Goal: Task Accomplishment & Management: Complete application form

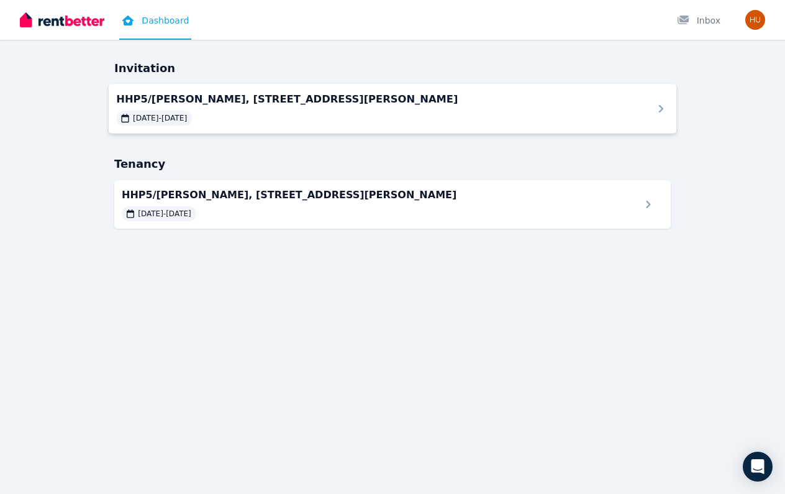
click at [379, 94] on span "HHP5/[PERSON_NAME], [STREET_ADDRESS][PERSON_NAME]" at bounding box center [377, 98] width 522 height 15
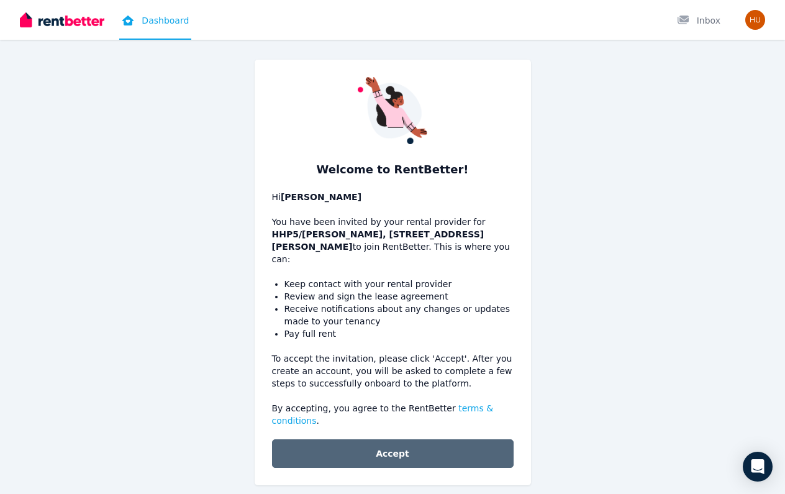
click at [363, 439] on button "Accept" at bounding box center [393, 453] width 242 height 29
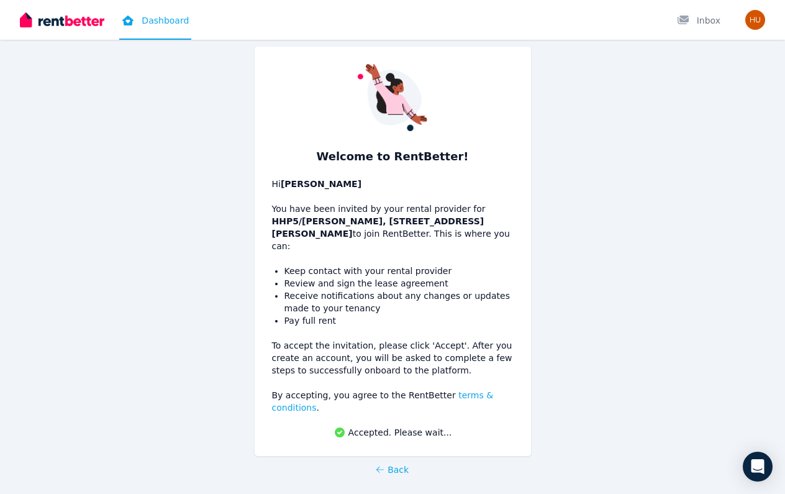
scroll to position [12, 0]
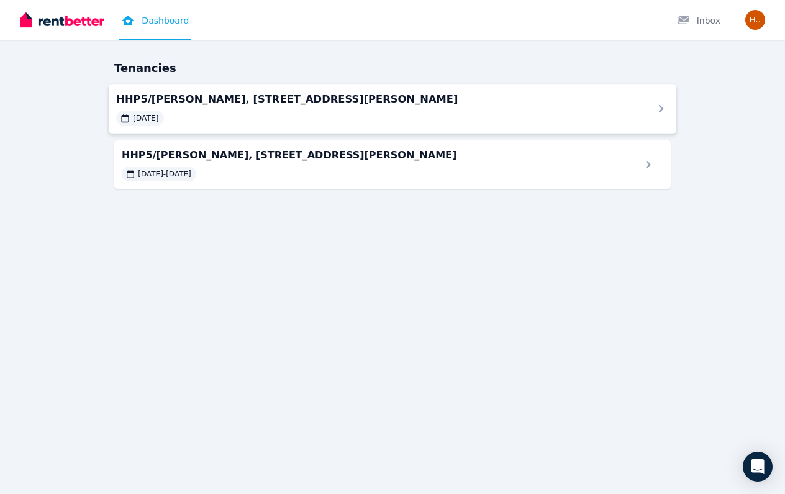
click at [343, 99] on span "HHP5/[PERSON_NAME], [STREET_ADDRESS][PERSON_NAME]" at bounding box center [377, 98] width 522 height 15
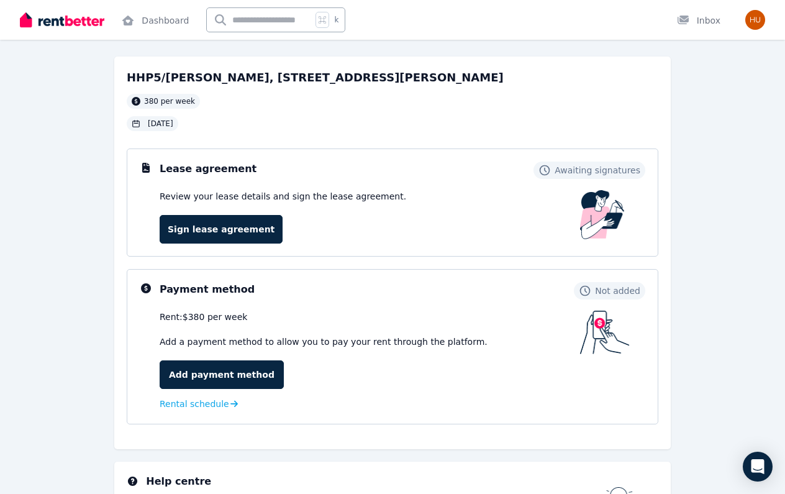
scroll to position [51, 0]
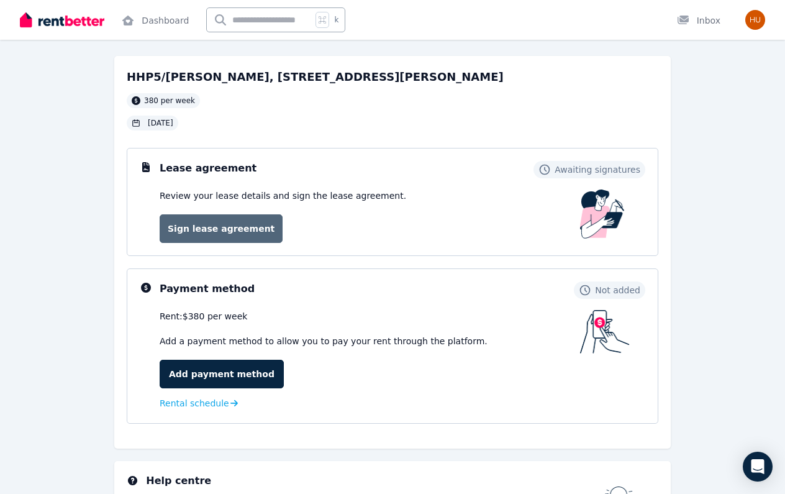
click at [243, 228] on link "Sign lease agreement" at bounding box center [221, 228] width 123 height 29
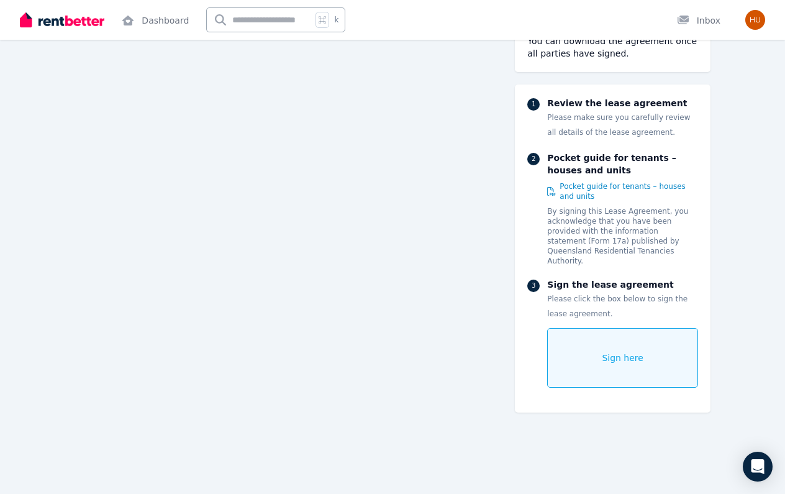
scroll to position [5841, 0]
click at [589, 346] on div "Sign here" at bounding box center [622, 358] width 151 height 60
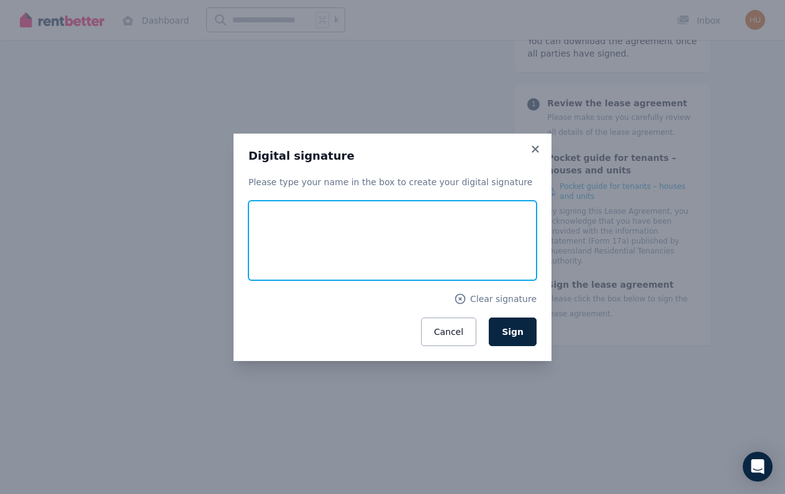
click at [286, 232] on input "text" at bounding box center [392, 240] width 288 height 79
type input "**********"
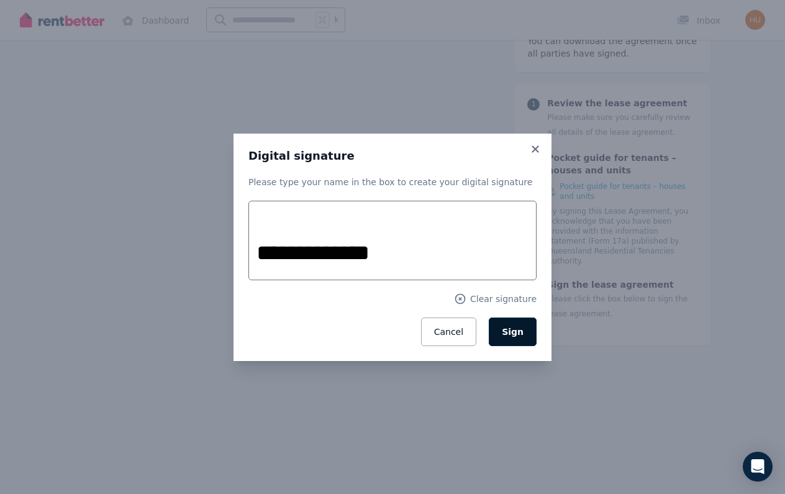
click at [522, 332] on span "Sign" at bounding box center [513, 332] width 22 height 10
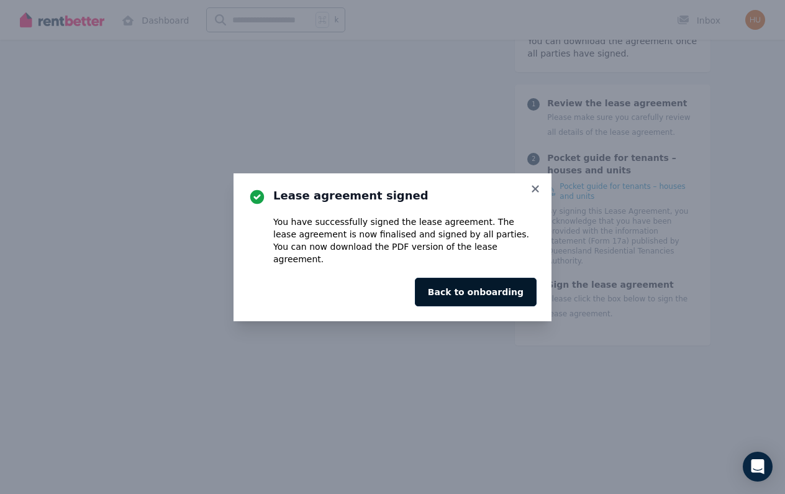
click at [499, 283] on button "Back to onboarding" at bounding box center [476, 292] width 122 height 29
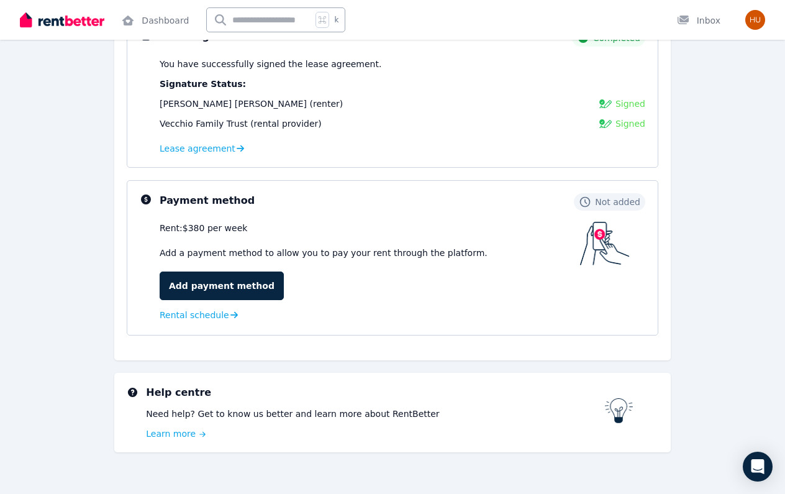
scroll to position [186, 0]
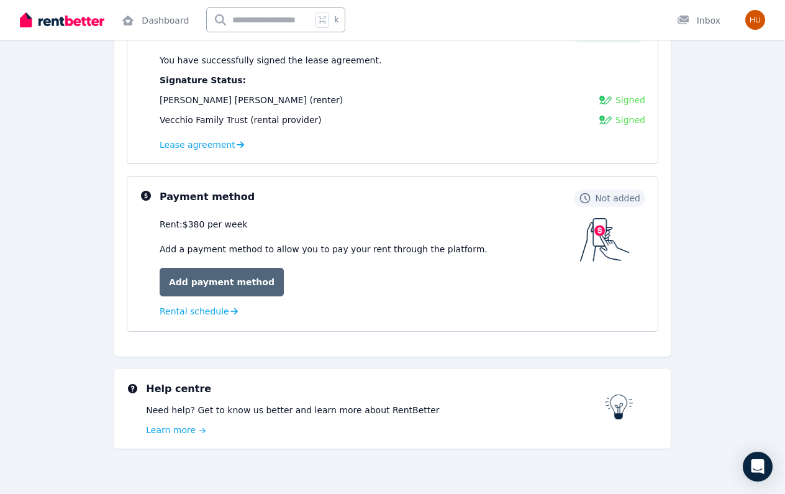
click at [244, 276] on link "Add payment method" at bounding box center [222, 282] width 124 height 29
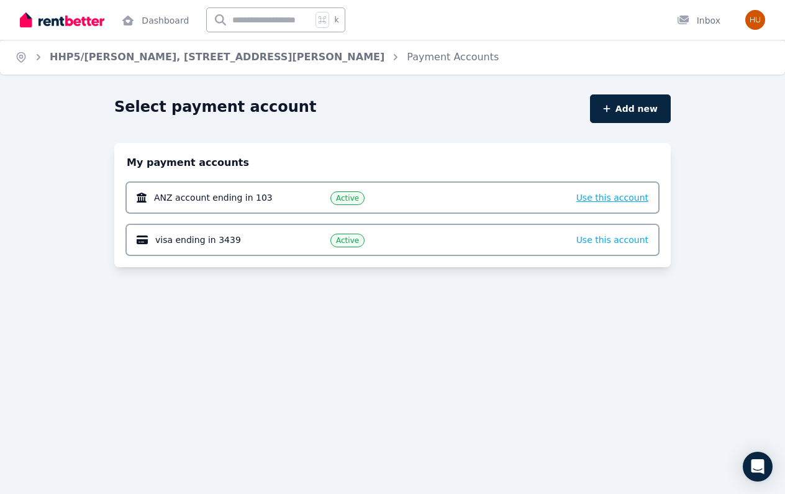
click at [614, 200] on span "Use this account" at bounding box center [612, 197] width 72 height 10
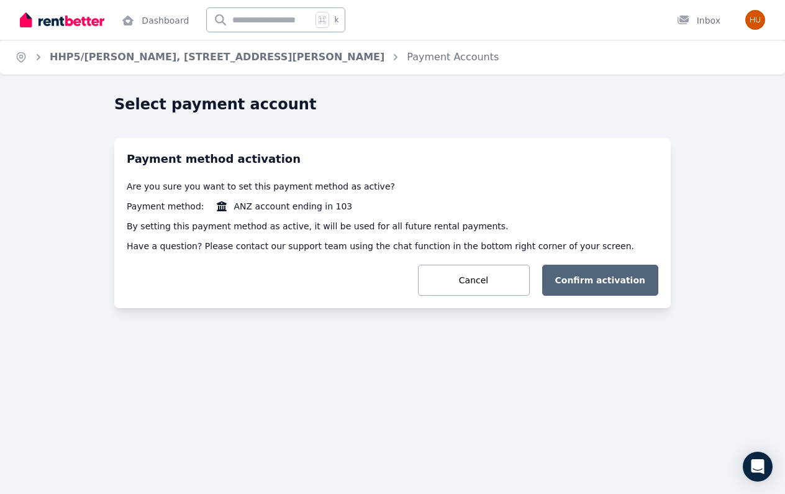
click at [602, 284] on button "Confirm activation" at bounding box center [600, 279] width 117 height 31
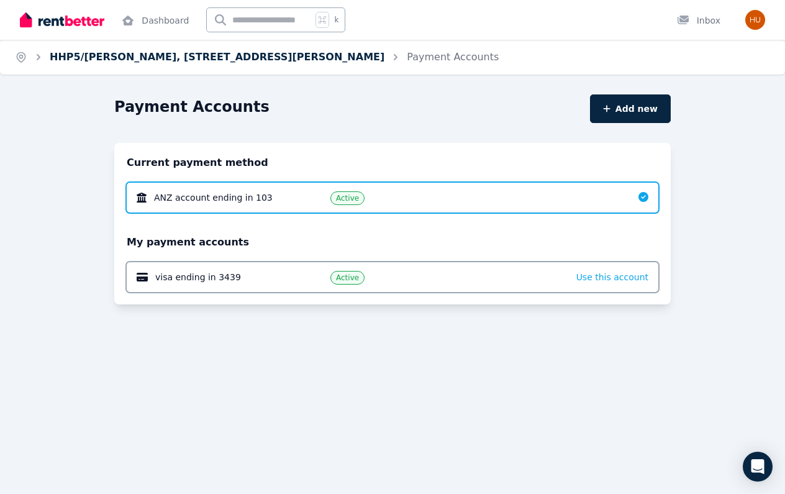
click at [225, 61] on link "HHP5/ISABEL, 109 Lytton Rd, East Brisbane" at bounding box center [217, 57] width 335 height 12
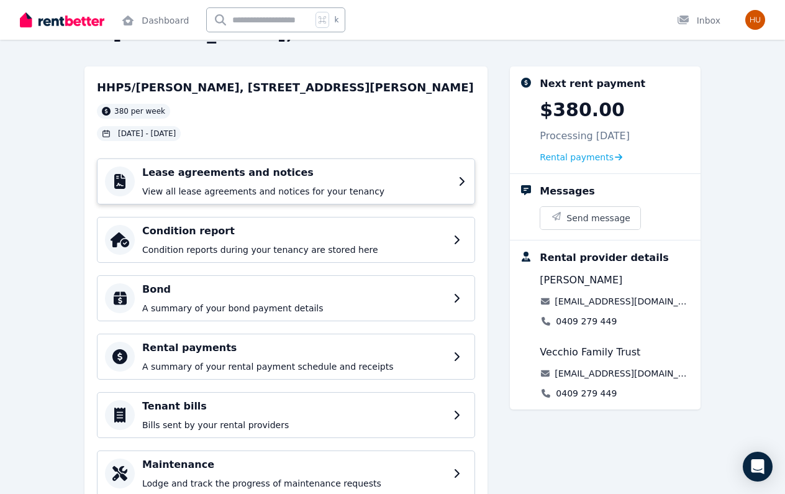
scroll to position [42, 0]
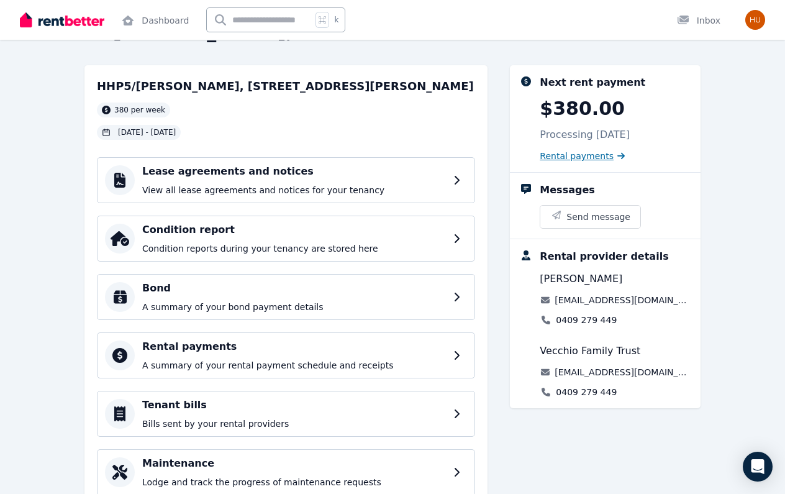
click at [583, 158] on span "Rental payments" at bounding box center [577, 156] width 74 height 12
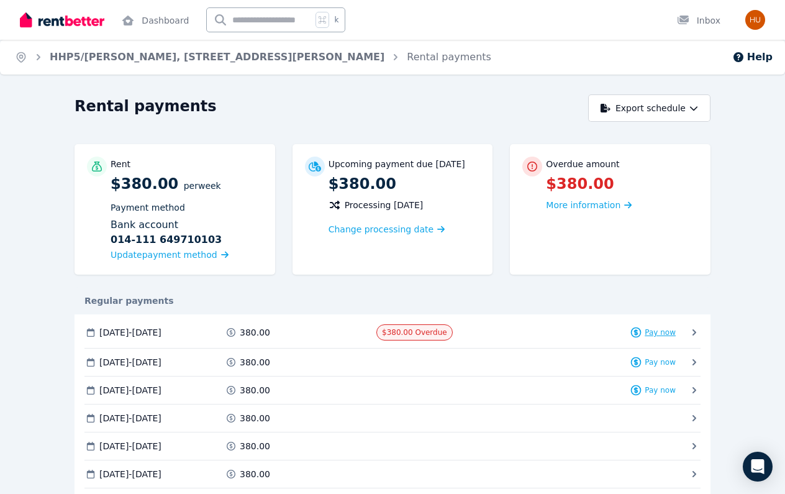
click at [673, 332] on span "Pay now" at bounding box center [659, 332] width 31 height 10
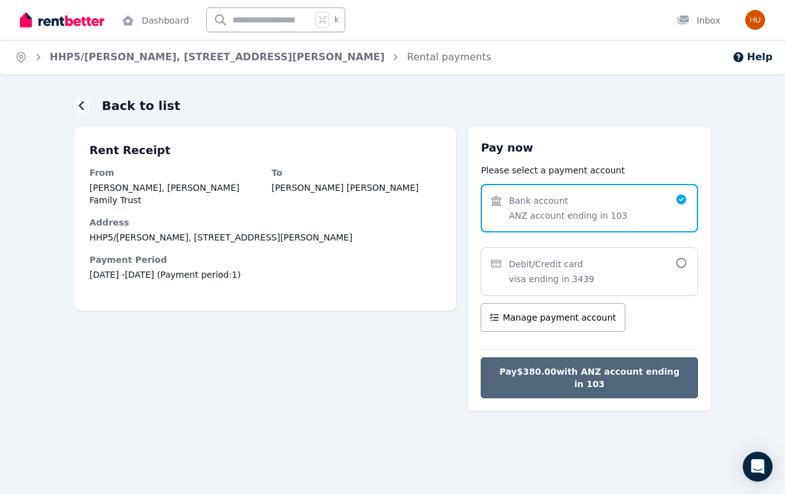
click at [605, 374] on span "Pay $380.00 with ANZ account ending in 103" at bounding box center [589, 377] width 191 height 25
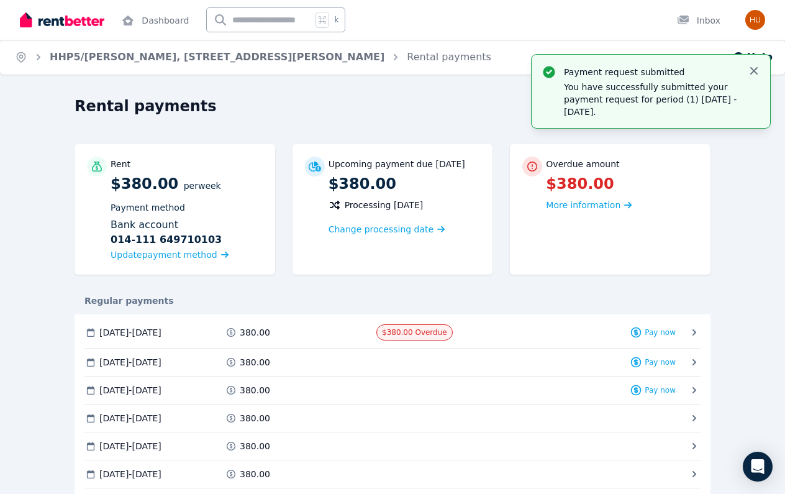
click at [754, 68] on icon "button" at bounding box center [754, 71] width 12 height 12
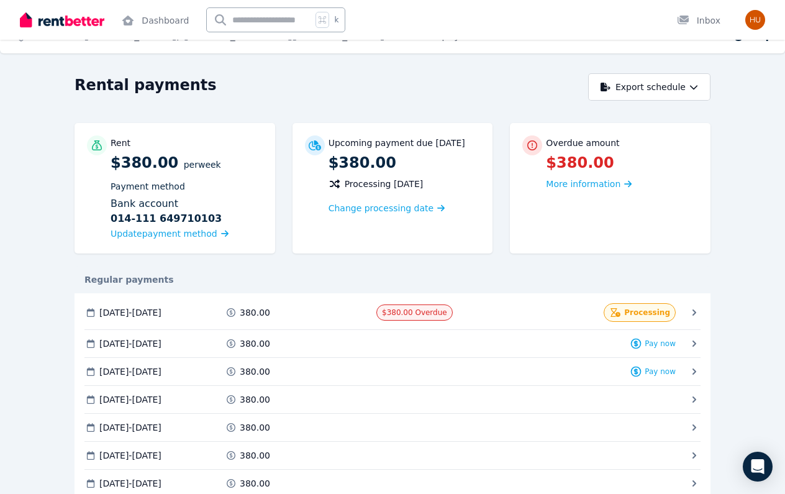
scroll to position [1, 0]
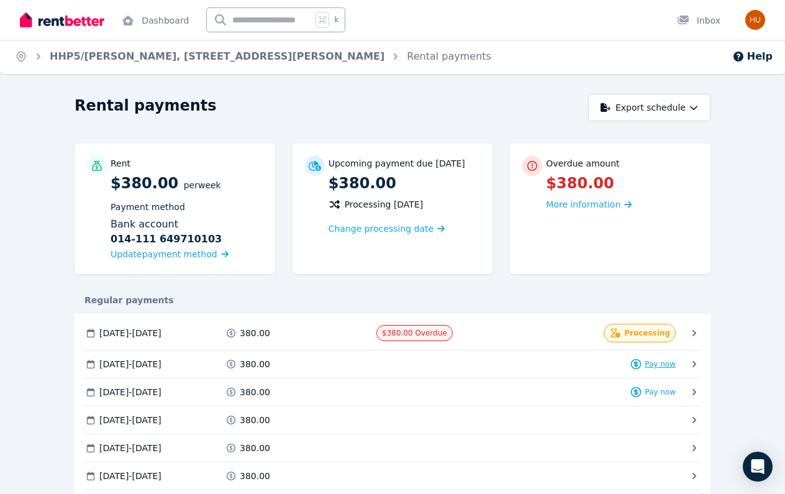
click at [659, 359] on span "Pay now" at bounding box center [659, 364] width 31 height 10
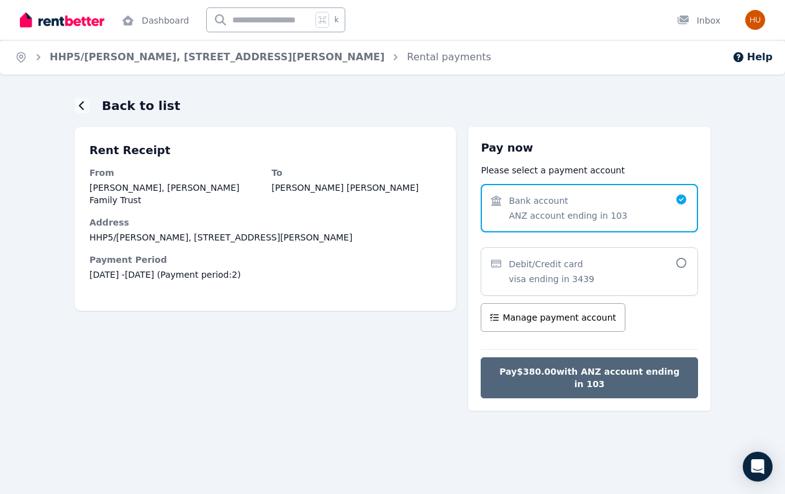
click at [631, 371] on span "Pay $380.00 with ANZ account ending in 103" at bounding box center [589, 377] width 191 height 25
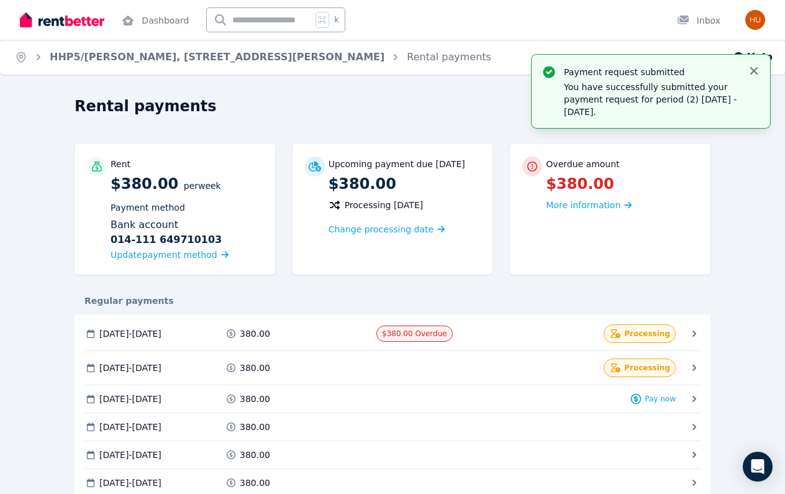
click at [755, 73] on icon "button" at bounding box center [753, 70] width 7 height 7
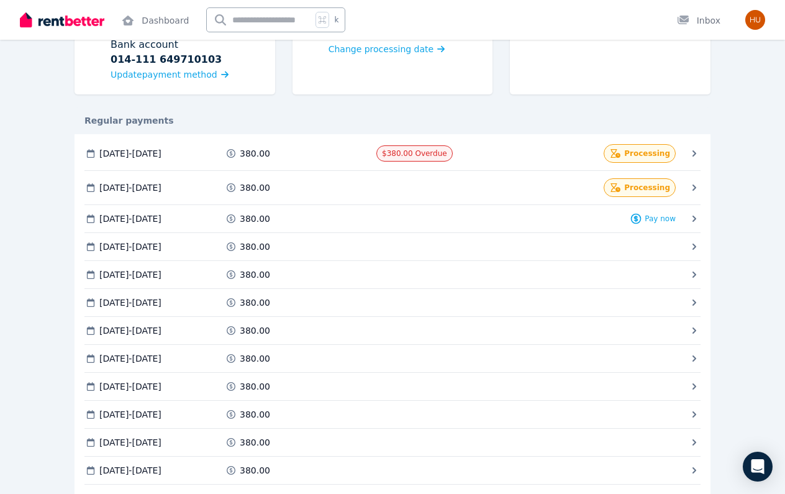
scroll to position [181, 0]
